Goal: Check status: Check status

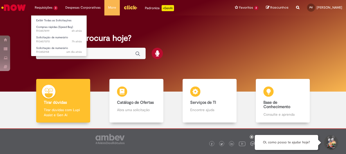
click at [42, 16] on ul "Exibir Todas as Solicitações Compras rápidas (Speed Buy) 6h atrás 6 horas atrás…" at bounding box center [59, 35] width 56 height 41
click at [43, 19] on link "Exibir Todas as Solicitações" at bounding box center [59, 21] width 56 height 6
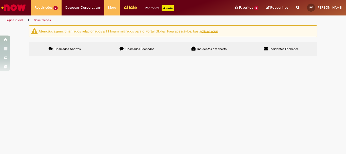
click at [0, 0] on td "Solicitação de numerário" at bounding box center [0, 0] width 0 height 0
click at [0, 0] on span "Solicitação de numerário" at bounding box center [0, 0] width 0 height 0
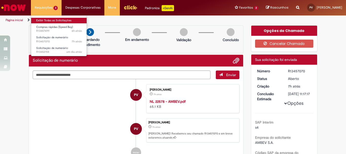
click at [47, 19] on link "Exibir Todas as Solicitações" at bounding box center [59, 21] width 56 height 6
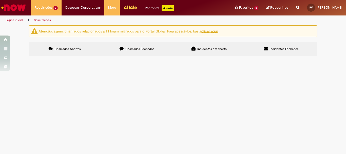
click at [0, 0] on span "Compras rápidas (Speed Buy)" at bounding box center [0, 0] width 0 height 0
click at [0, 0] on td "Compras rápidas (Speed Buy)" at bounding box center [0, 0] width 0 height 0
click at [0, 0] on span "Compras rápidas (Speed Buy)" at bounding box center [0, 0] width 0 height 0
click at [0, 0] on span "Solicitação de numerário" at bounding box center [0, 0] width 0 height 0
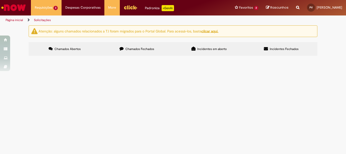
click at [0, 0] on span "Solicitação de numerário" at bounding box center [0, 0] width 0 height 0
